Goal: Task Accomplishment & Management: Manage account settings

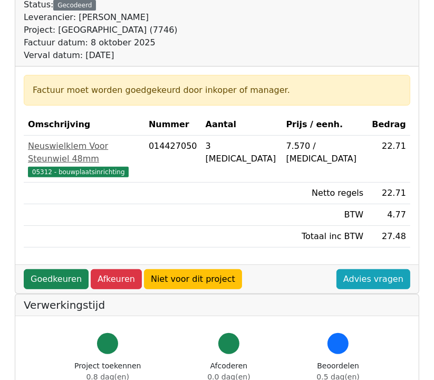
scroll to position [117, 0]
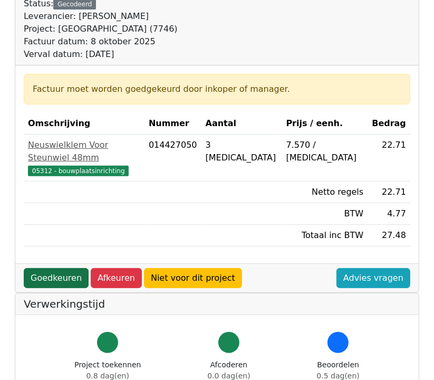
click at [57, 268] on link "Goedkeuren" at bounding box center [56, 278] width 65 height 20
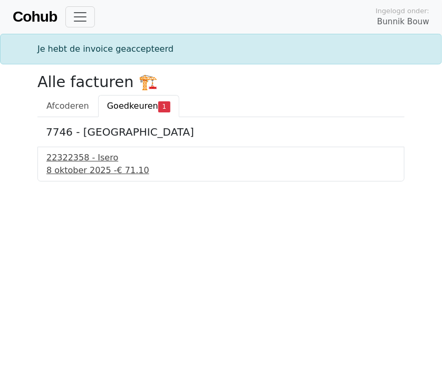
click at [78, 163] on div "22322358 - Isero" at bounding box center [220, 157] width 349 height 13
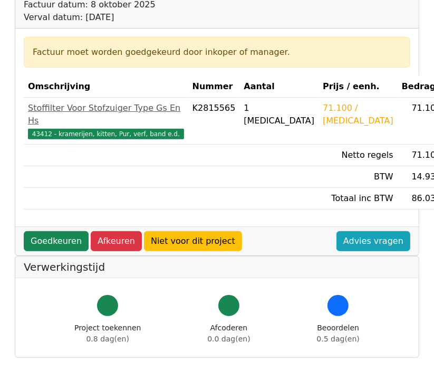
scroll to position [159, 0]
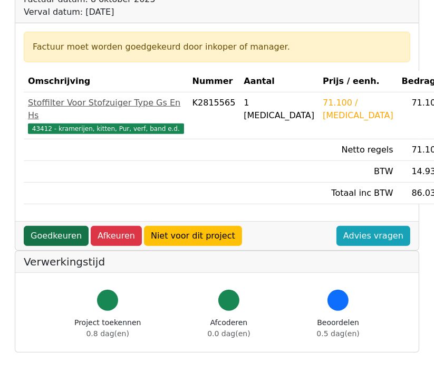
click at [46, 226] on link "Goedkeuren" at bounding box center [56, 236] width 65 height 20
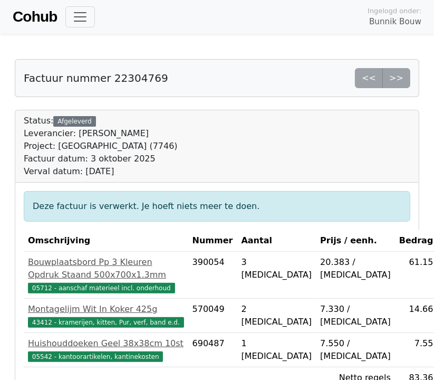
click at [415, 303] on div "Deze factuur is verwerkt. Je hoeft niets meer te doen. Omschrijving Nummer Aant…" at bounding box center [216, 315] width 403 height 266
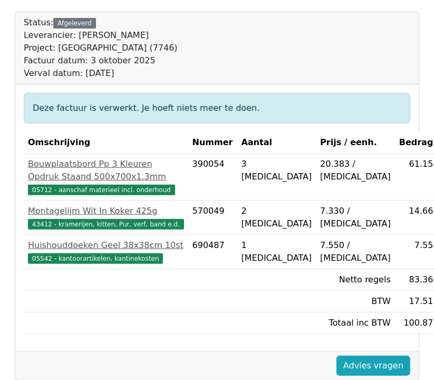
scroll to position [112, 0]
